Goal: Task Accomplishment & Management: Manage account settings

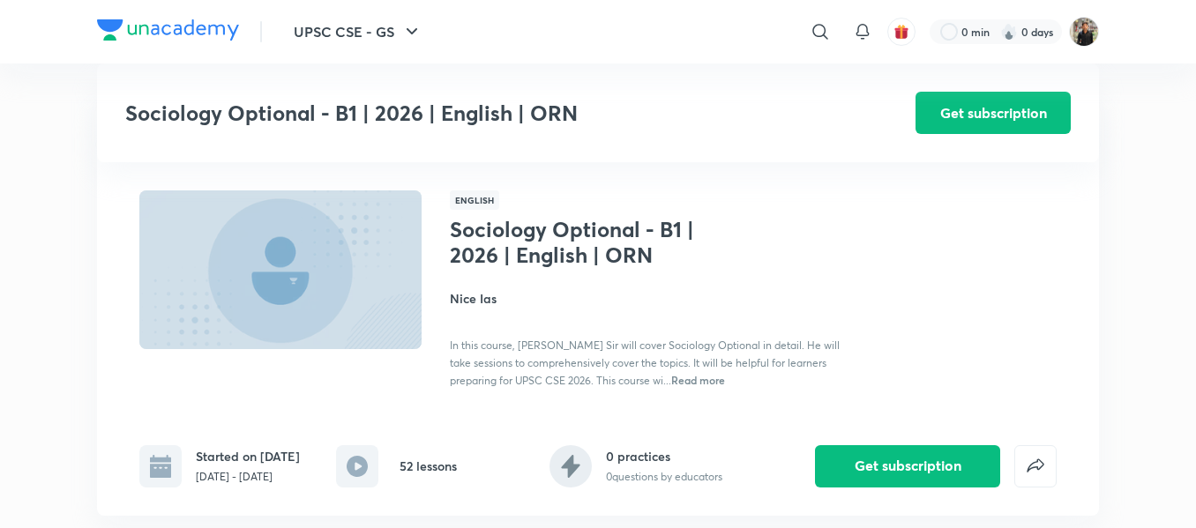
scroll to position [7177, 0]
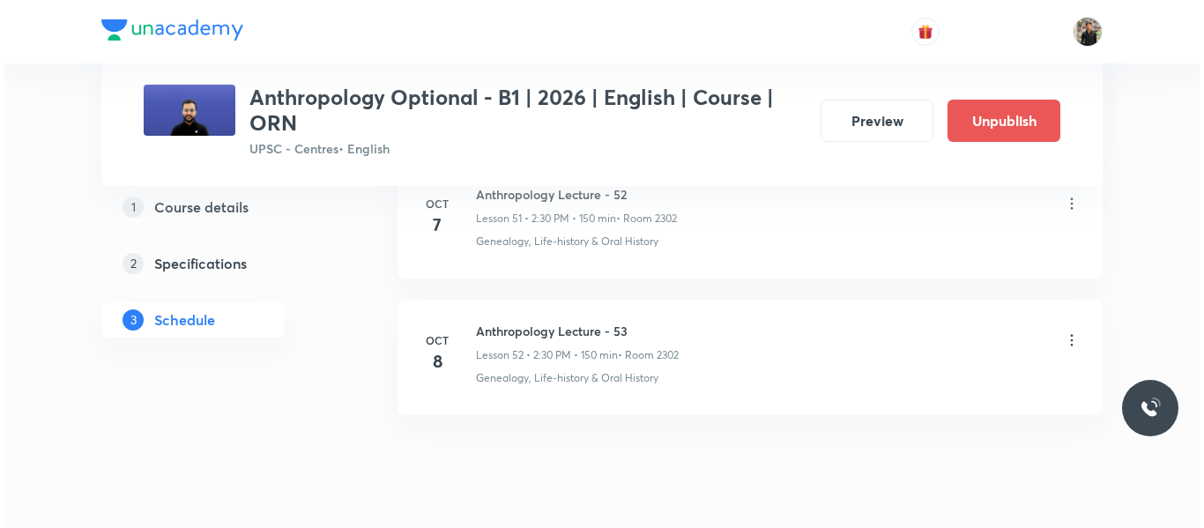
scroll to position [7960, 0]
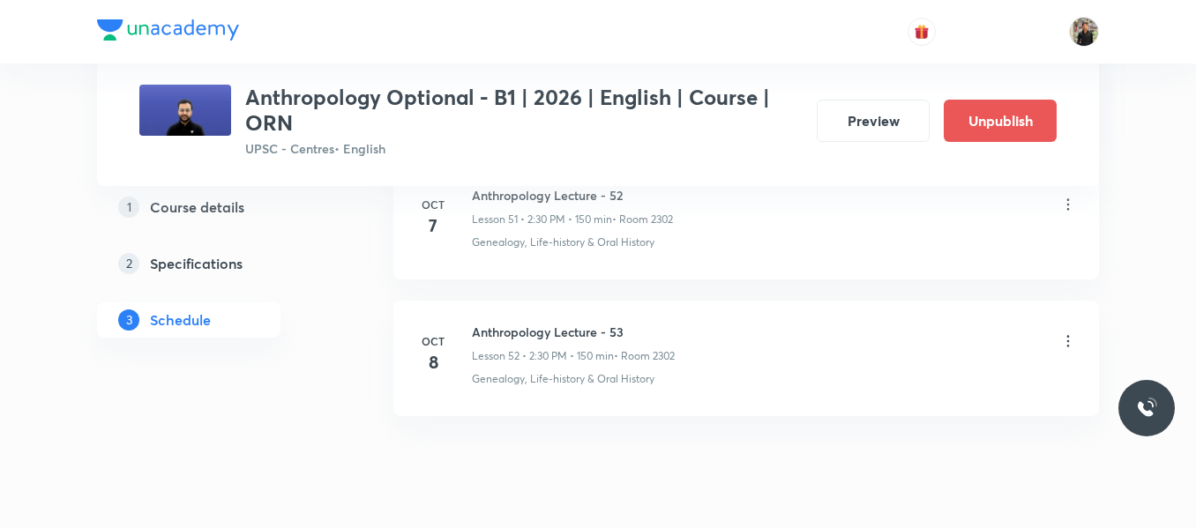
click at [1068, 347] on icon at bounding box center [1068, 341] width 3 height 11
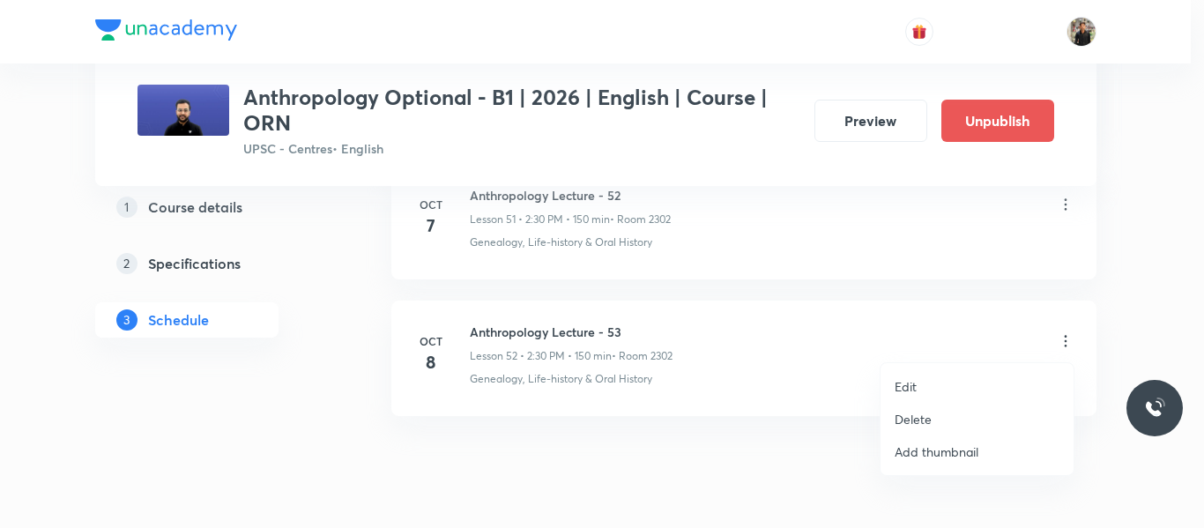
click at [934, 376] on li "Edit" at bounding box center [977, 386] width 193 height 33
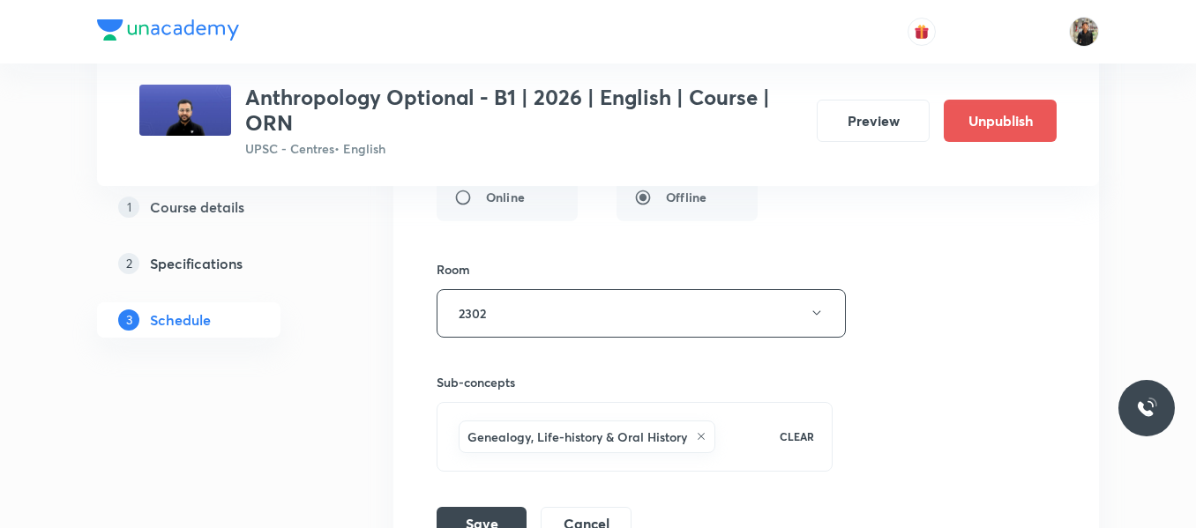
scroll to position [7679, 0]
click at [806, 321] on button "2302" at bounding box center [640, 314] width 409 height 48
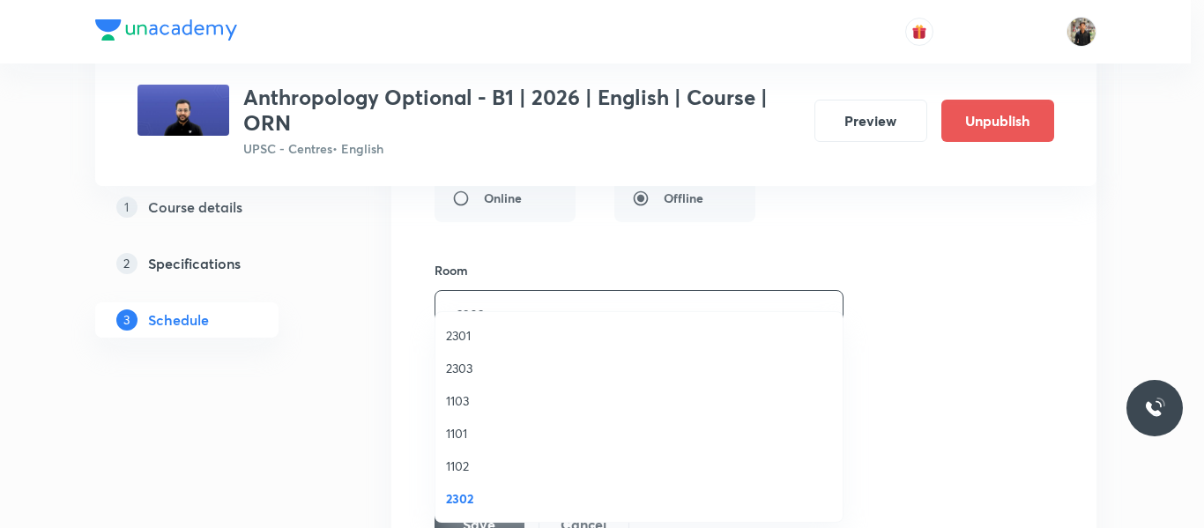
click at [476, 376] on span "2303" at bounding box center [639, 368] width 386 height 19
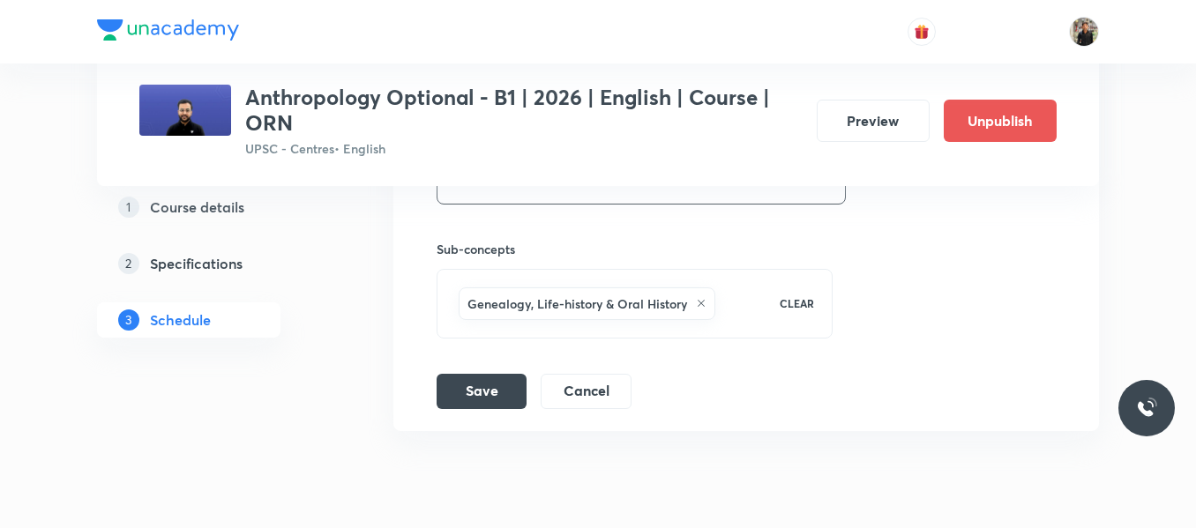
scroll to position [7815, 0]
click at [476, 376] on button "Save" at bounding box center [481, 388] width 90 height 35
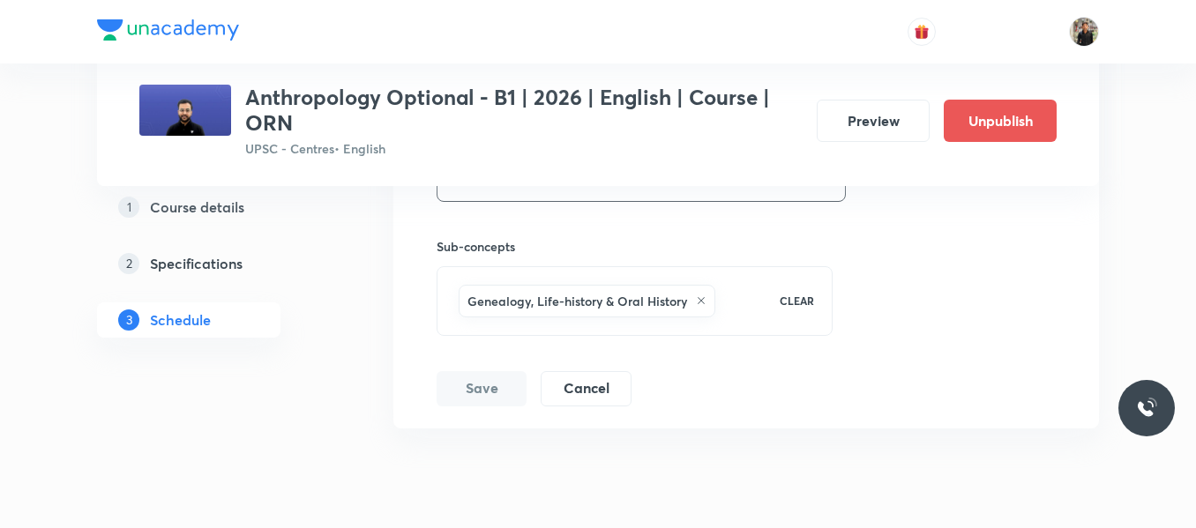
scroll to position [7203, 0]
